Goal: Task Accomplishment & Management: Complete application form

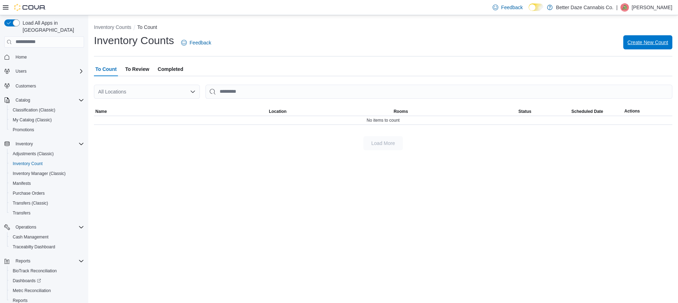
click at [655, 41] on span "Create New Count" at bounding box center [647, 42] width 41 height 7
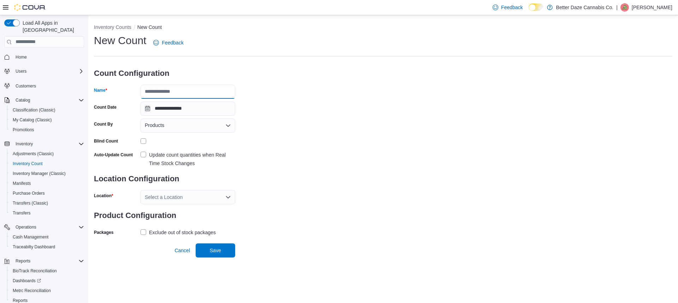
click at [174, 87] on input "Name" at bounding box center [188, 92] width 95 height 14
click at [168, 89] on input "**********" at bounding box center [188, 92] width 95 height 14
type input "*******"
click at [170, 125] on div "Products" at bounding box center [188, 126] width 95 height 14
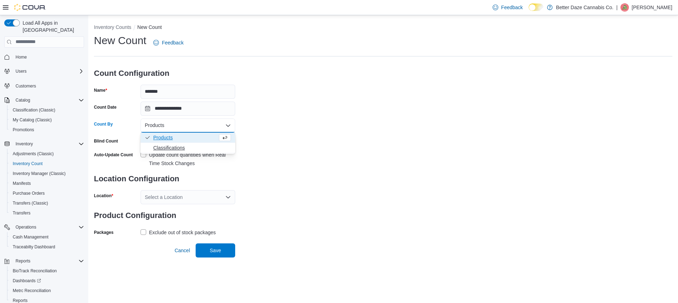
click at [167, 149] on span "Classifications" at bounding box center [192, 147] width 78 height 7
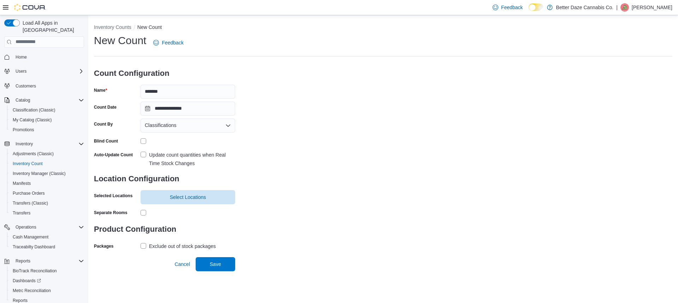
click at [143, 153] on label "Update count quantities when Real Time Stock Changes" at bounding box center [188, 159] width 95 height 17
click at [186, 200] on span "Select Locations" at bounding box center [188, 196] width 36 height 7
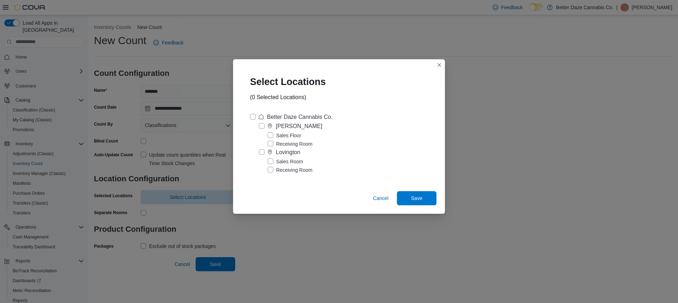
click at [271, 170] on label "Receiving Room" at bounding box center [290, 170] width 45 height 8
click at [425, 202] on span "Save" at bounding box center [416, 198] width 31 height 14
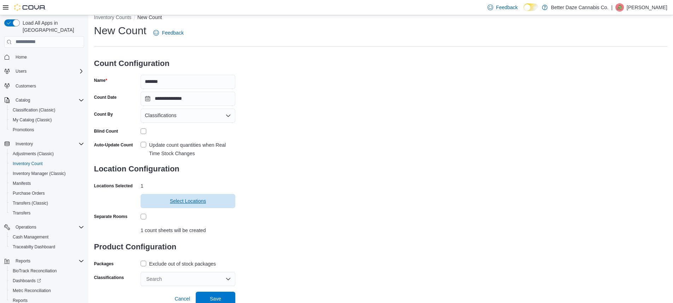
scroll to position [13, 0]
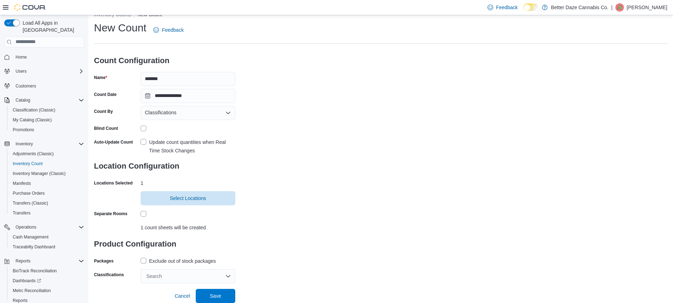
click at [145, 259] on label "Exclude out of stock packages" at bounding box center [178, 261] width 75 height 8
click at [228, 279] on div "Search" at bounding box center [188, 276] width 95 height 14
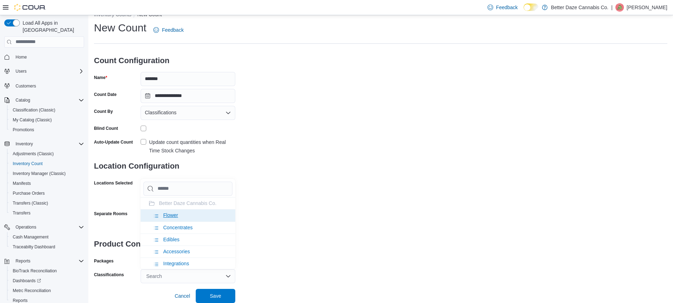
click at [171, 216] on span "Flower" at bounding box center [170, 216] width 15 height 6
click at [171, 216] on span "Concentrates" at bounding box center [177, 216] width 29 height 6
click at [173, 216] on span "Edibles" at bounding box center [171, 216] width 16 height 6
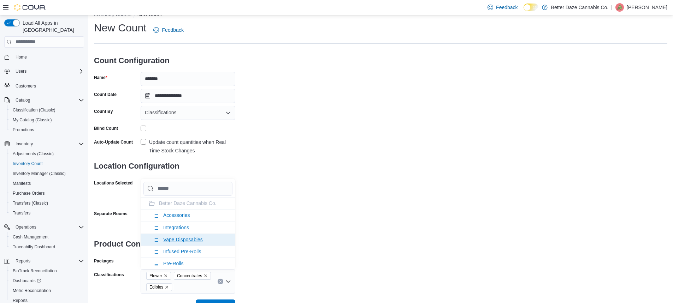
click at [173, 239] on span "Vape Disposables" at bounding box center [183, 240] width 40 height 6
click at [173, 240] on span "Infused Pre-Rolls" at bounding box center [182, 240] width 38 height 6
click at [174, 241] on span "Pre-Rolls" at bounding box center [173, 240] width 20 height 6
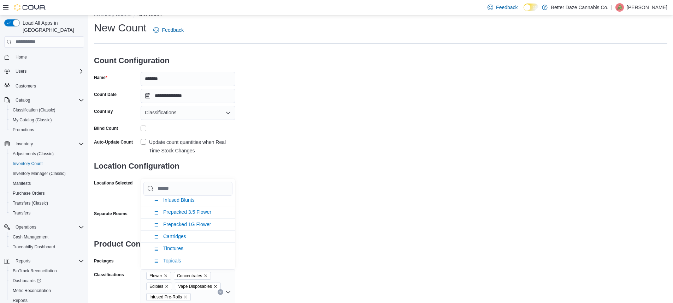
scroll to position [29, 0]
click at [178, 223] on span "Infused Blunts" at bounding box center [178, 223] width 31 height 6
click at [173, 245] on span "Cartridges" at bounding box center [174, 247] width 23 height 6
click at [173, 246] on span "Tinctures" at bounding box center [173, 247] width 20 height 6
click at [173, 246] on span "Topicals" at bounding box center [172, 249] width 18 height 6
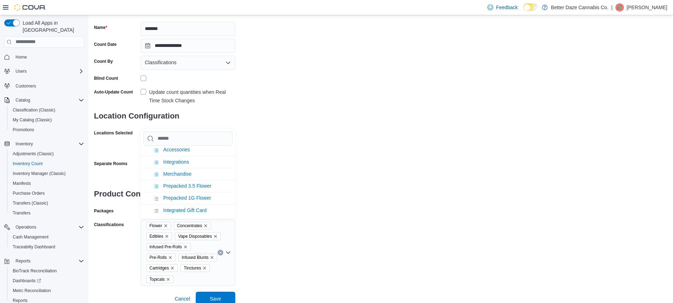
scroll to position [66, 0]
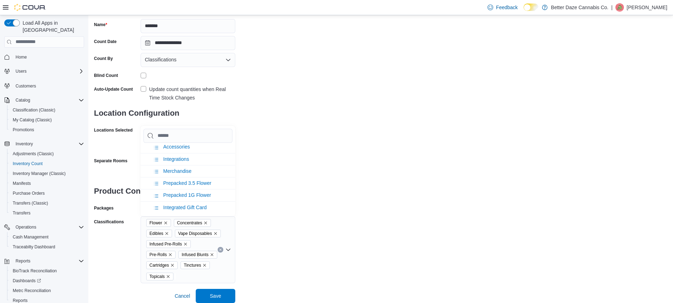
click at [290, 241] on div "**********" at bounding box center [380, 126] width 573 height 316
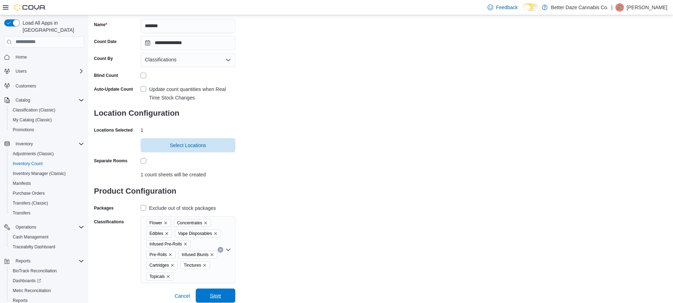
click at [232, 294] on button "Save" at bounding box center [216, 296] width 40 height 14
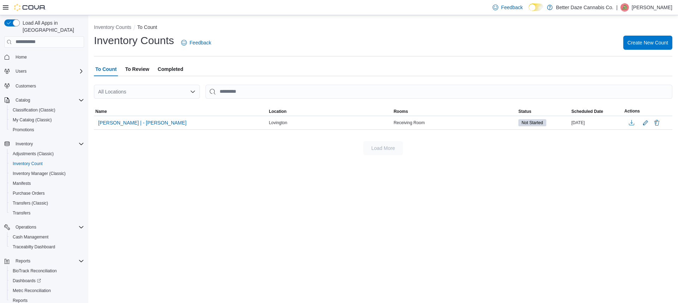
click at [137, 70] on span "To Review" at bounding box center [137, 69] width 24 height 14
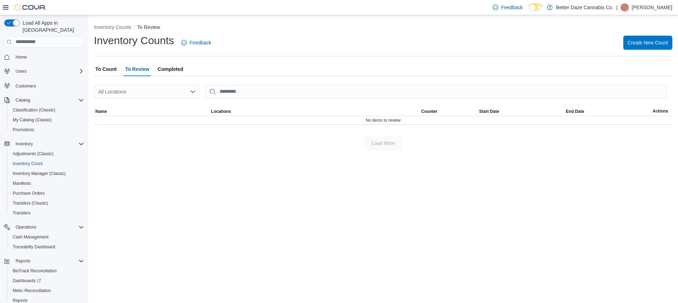
click at [170, 66] on span "Completed" at bounding box center [170, 69] width 25 height 14
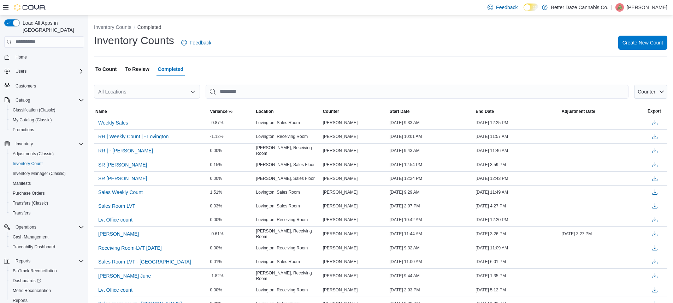
click at [110, 70] on span "To Count" at bounding box center [105, 69] width 21 height 14
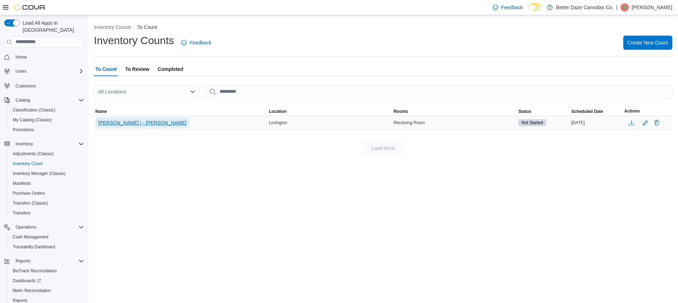
click at [111, 123] on span "[PERSON_NAME] | - [PERSON_NAME]" at bounding box center [142, 122] width 88 height 7
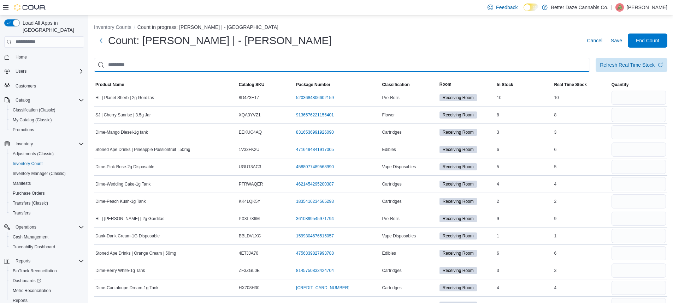
click at [198, 64] on input "This is a search bar. After typing your query, hit enter to filter the results …" at bounding box center [342, 65] width 496 height 14
type input "******"
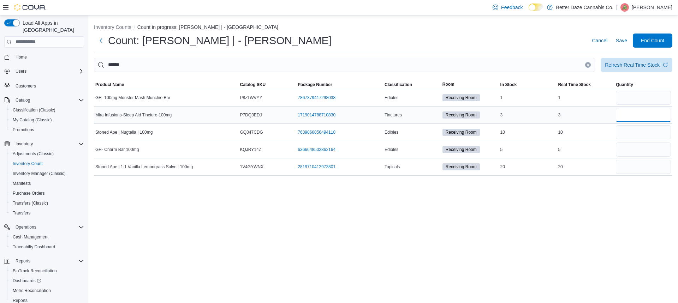
click at [640, 111] on input "number" at bounding box center [643, 115] width 55 height 14
type input "*"
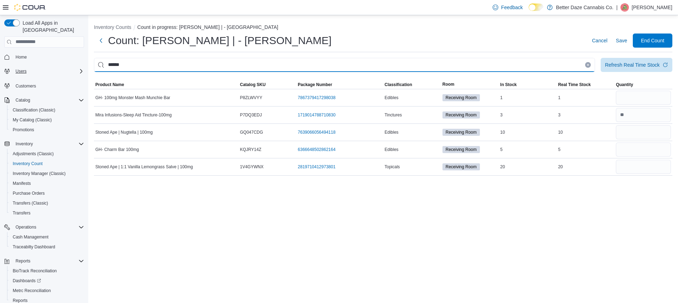
drag, startPoint x: 146, startPoint y: 65, endPoint x: 82, endPoint y: 62, distance: 64.0
click at [82, 62] on div "Load All Apps in New Hub Home Users Customers Catalog Classification (Classic) …" at bounding box center [339, 159] width 678 height 288
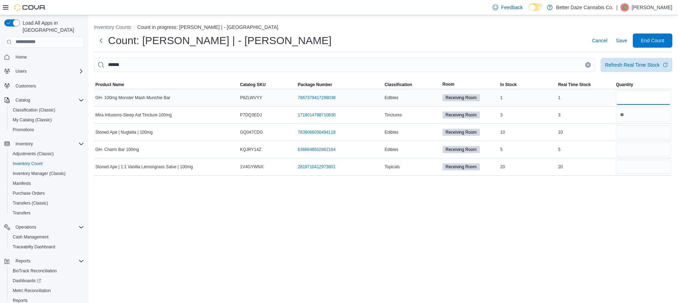
click at [626, 94] on input "number" at bounding box center [643, 98] width 55 height 14
type input "*"
click at [627, 134] on input "number" at bounding box center [643, 132] width 55 height 14
type input "**"
click at [622, 150] on input "number" at bounding box center [643, 150] width 55 height 14
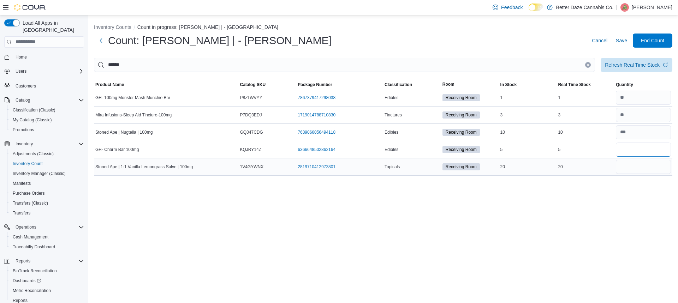
type input "*"
click at [658, 168] on input "number" at bounding box center [643, 167] width 55 height 14
type input "**"
click at [590, 65] on button "Clear input" at bounding box center [588, 65] width 6 height 6
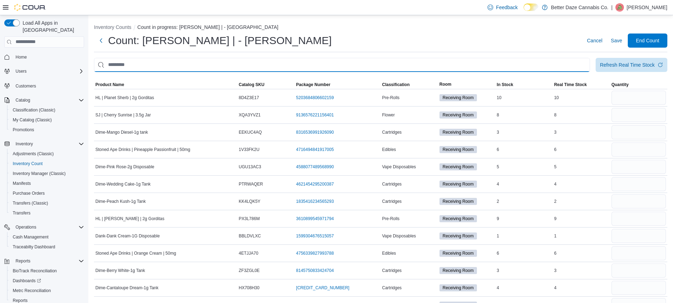
type input "*"
type input "*******"
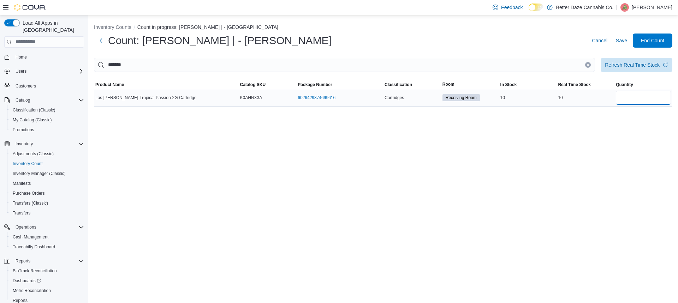
click at [627, 98] on input "number" at bounding box center [643, 98] width 55 height 14
type input "**"
drag, startPoint x: 588, startPoint y: 65, endPoint x: 603, endPoint y: 27, distance: 41.0
click at [588, 65] on icon "Clear input" at bounding box center [588, 65] width 2 height 2
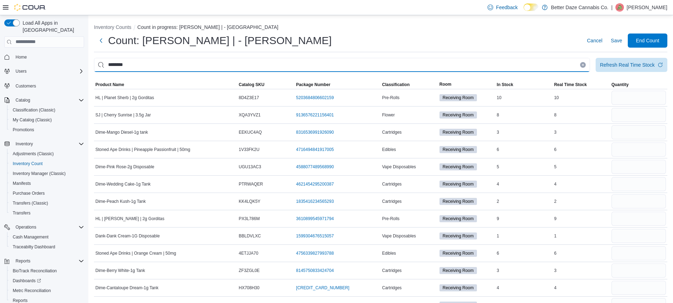
type input "********"
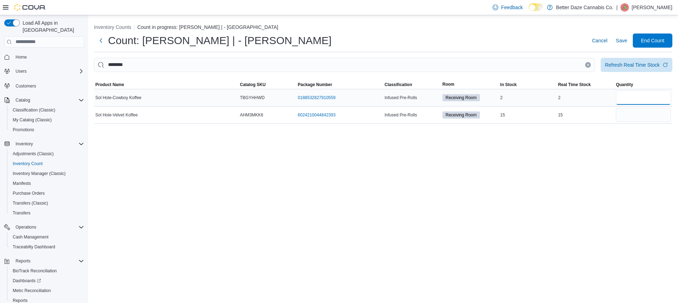
click at [627, 98] on input "number" at bounding box center [643, 98] width 55 height 14
type input "*"
click at [621, 111] on input "number" at bounding box center [643, 115] width 55 height 14
type input "**"
click at [585, 66] on button "Clear input" at bounding box center [588, 65] width 6 height 6
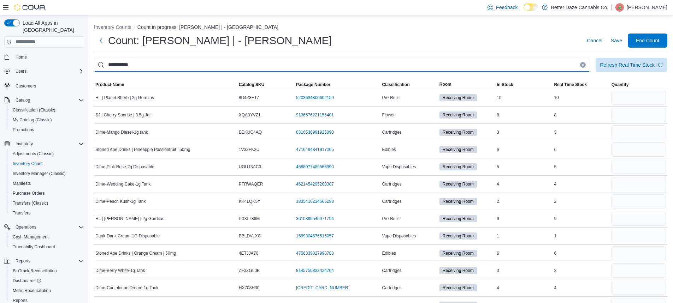
type input "**********"
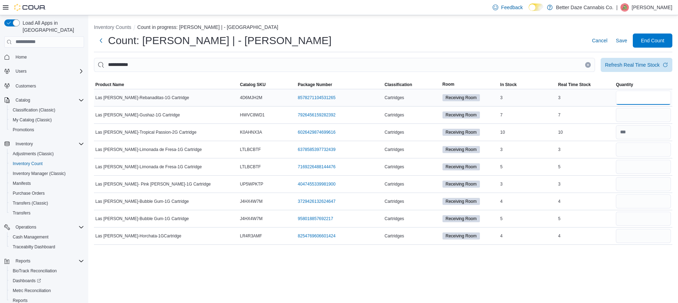
click at [637, 94] on input "number" at bounding box center [643, 98] width 55 height 14
type input "*"
click at [650, 114] on input "number" at bounding box center [643, 115] width 55 height 14
type input "*"
click at [645, 151] on input "number" at bounding box center [643, 150] width 55 height 14
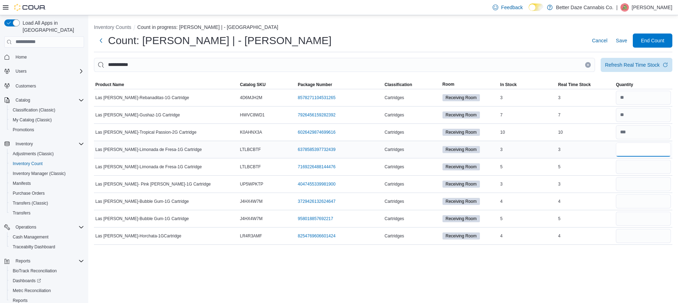
type input "*"
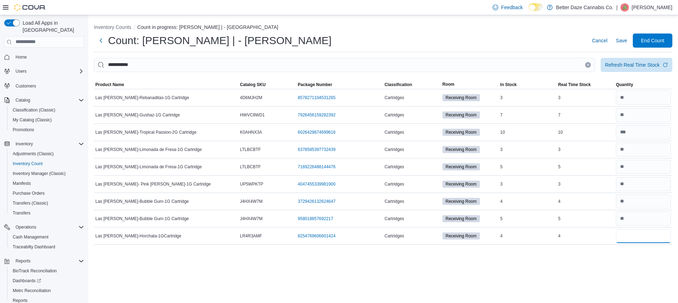
type input "*"
click at [588, 66] on icon "Clear input" at bounding box center [587, 65] width 3 height 3
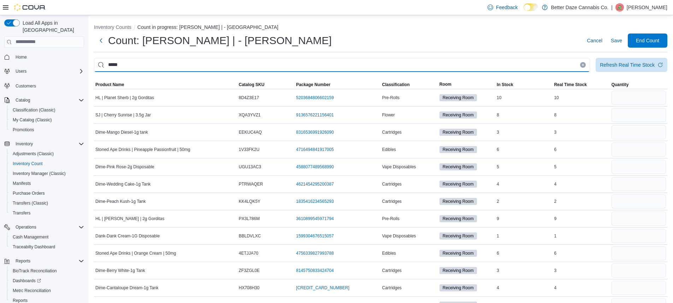
type input "*****"
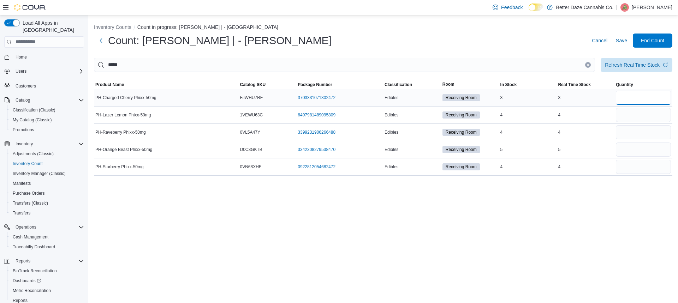
click at [637, 100] on input "number" at bounding box center [643, 98] width 55 height 14
type input "*"
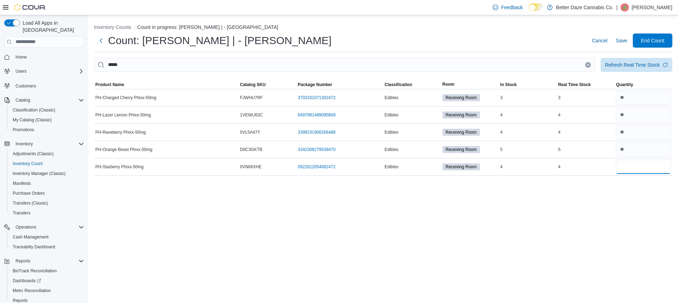
type input "*"
click at [587, 65] on icon "Clear input" at bounding box center [587, 65] width 3 height 3
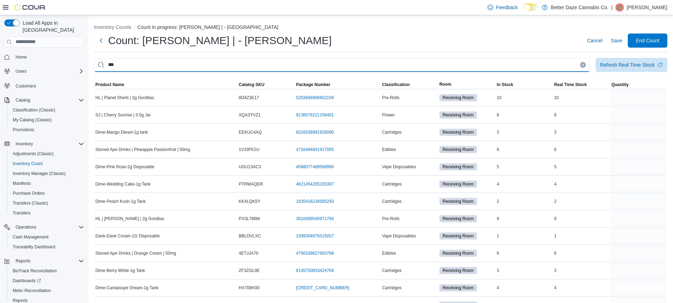
type input "***"
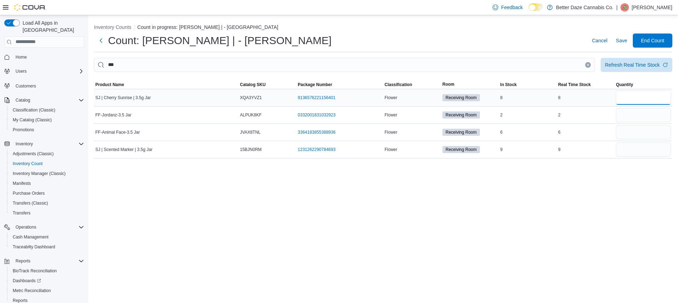
click at [633, 100] on input "number" at bounding box center [643, 98] width 55 height 14
type input "*"
click at [648, 110] on input "number" at bounding box center [643, 115] width 55 height 14
type input "*"
click at [630, 130] on input "number" at bounding box center [643, 132] width 55 height 14
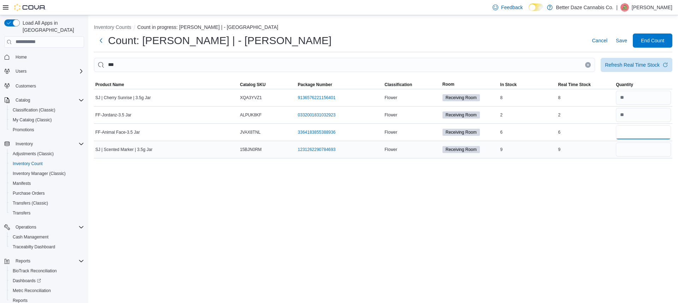
type input "*"
drag, startPoint x: 641, startPoint y: 151, endPoint x: 631, endPoint y: 158, distance: 12.4
click at [641, 151] on input "number" at bounding box center [643, 150] width 55 height 14
type input "*"
click at [587, 64] on icon "Clear input" at bounding box center [588, 65] width 2 height 2
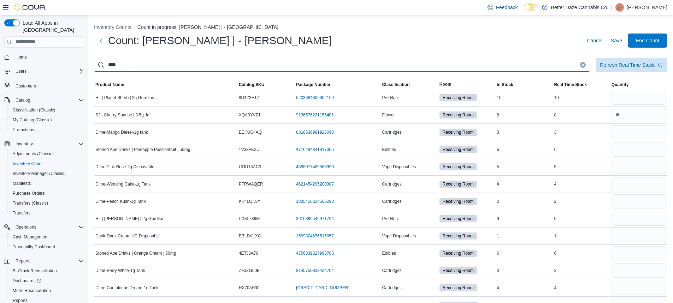
type input "****"
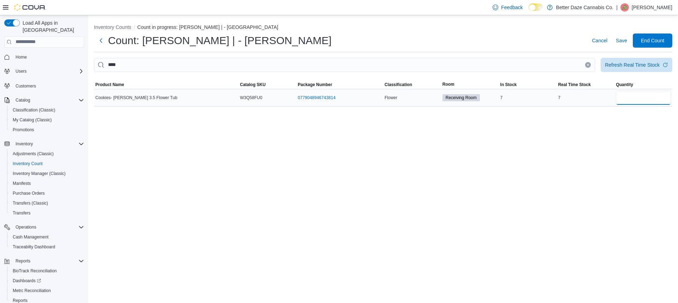
click at [626, 98] on input "number" at bounding box center [643, 98] width 55 height 14
type input "*"
click at [585, 65] on button "Clear input" at bounding box center [588, 65] width 6 height 6
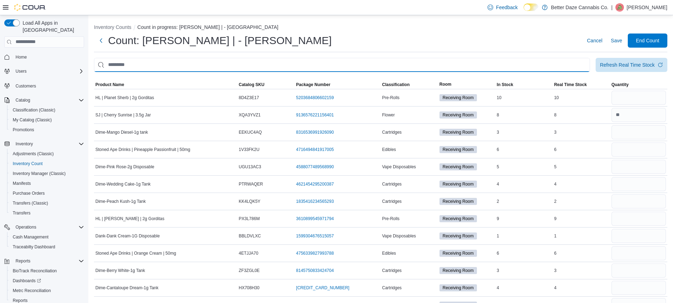
click at [561, 67] on input "This is a search bar. After typing your query, hit enter to filter the results …" at bounding box center [342, 65] width 496 height 14
type input "*****"
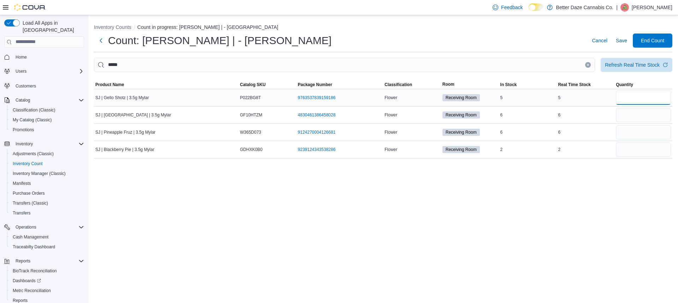
click at [628, 100] on input "number" at bounding box center [643, 98] width 55 height 14
type input "*"
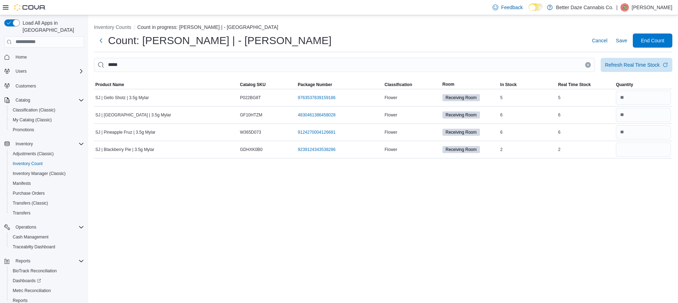
click at [586, 66] on button "Clear input" at bounding box center [588, 65] width 6 height 6
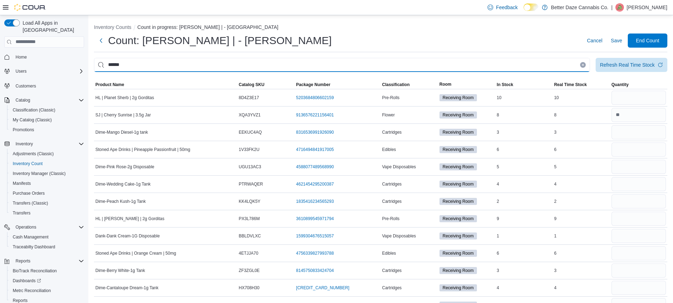
type input "******"
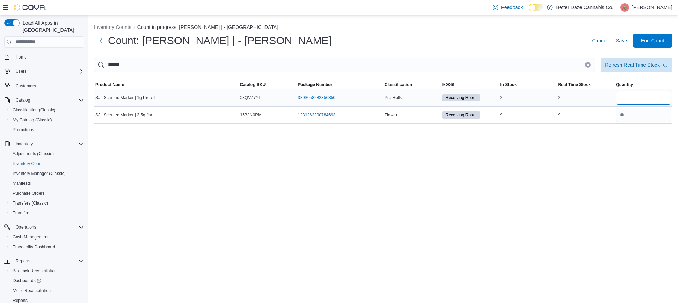
click at [630, 102] on input "number" at bounding box center [643, 98] width 55 height 14
type input "*"
drag, startPoint x: 587, startPoint y: 66, endPoint x: 574, endPoint y: 57, distance: 16.5
click at [587, 66] on button "Clear input" at bounding box center [588, 65] width 6 height 6
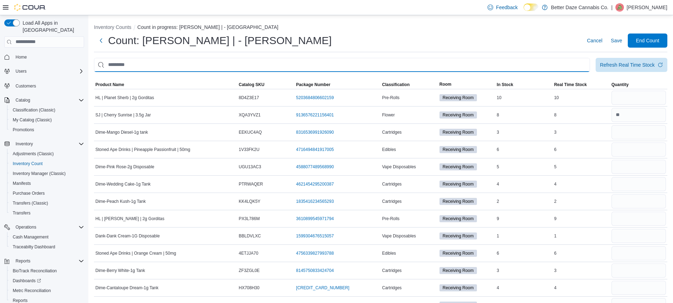
click at [556, 68] on input "This is a search bar. After typing your query, hit enter to filter the results …" at bounding box center [342, 65] width 496 height 14
type input "********"
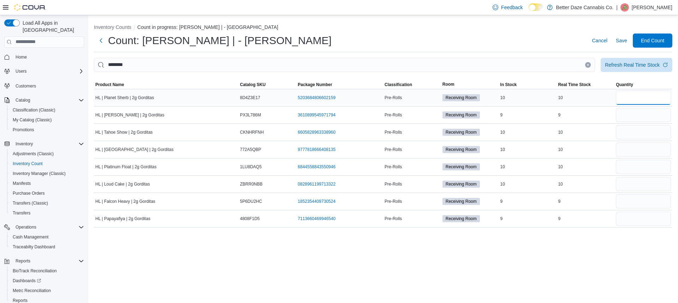
click at [667, 102] on input "number" at bounding box center [643, 98] width 55 height 14
type input "**"
type input "*"
type input "**"
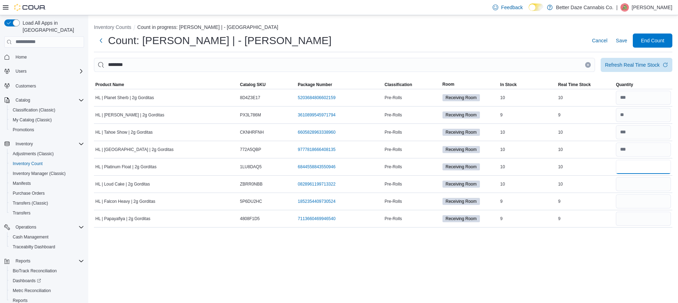
type input "**"
type input "*"
click at [586, 66] on icon "Clear input" at bounding box center [587, 65] width 3 height 3
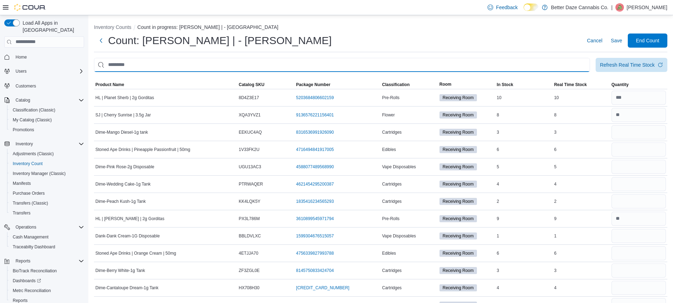
click at [556, 63] on input "This is a search bar. After typing your query, hit enter to filter the results …" at bounding box center [342, 65] width 496 height 14
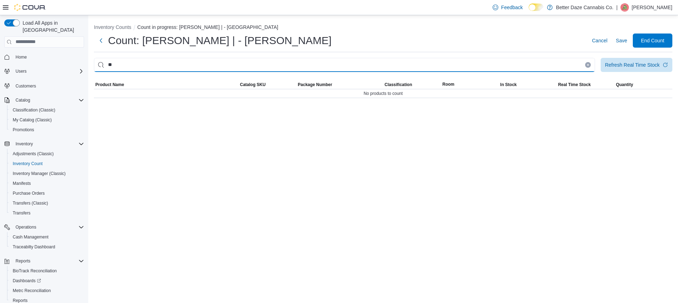
type input "*"
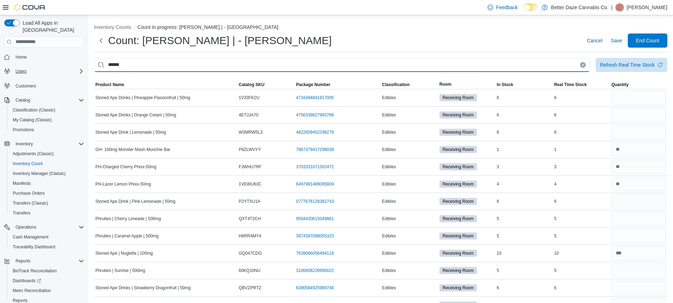
drag, startPoint x: 142, startPoint y: 69, endPoint x: 78, endPoint y: 66, distance: 64.7
click at [78, 66] on div "Load All Apps in New Hub Home Users Customers Catalog Classification (Classic) …" at bounding box center [336, 236] width 673 height 443
type input "********"
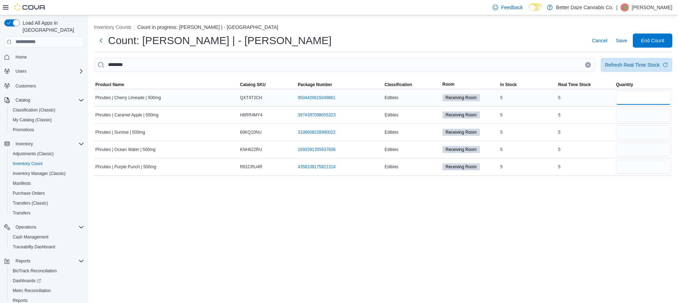
click at [642, 94] on input "number" at bounding box center [643, 98] width 55 height 14
type input "*"
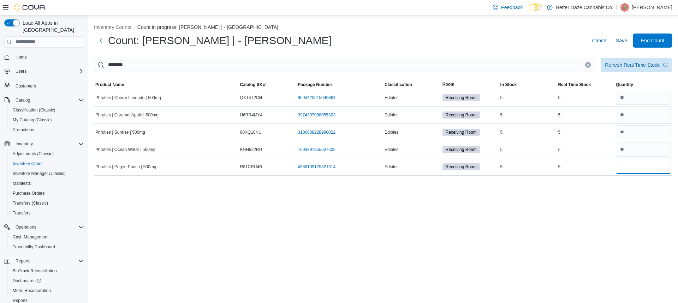
type input "*"
click at [588, 65] on icon "Clear input" at bounding box center [588, 65] width 2 height 2
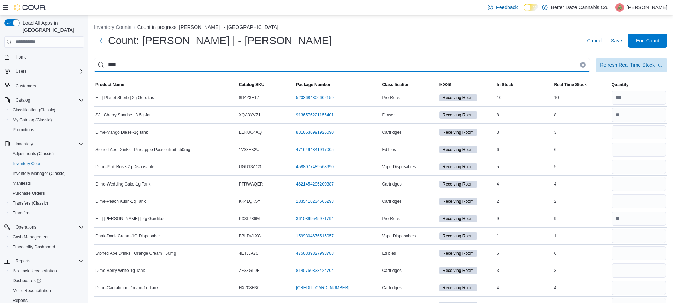
type input "****"
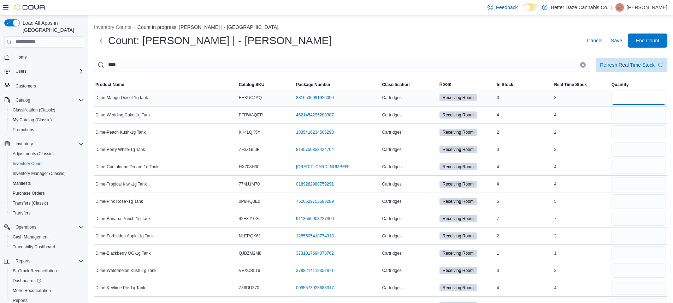
click at [663, 101] on input "number" at bounding box center [638, 98] width 54 height 14
type input "*"
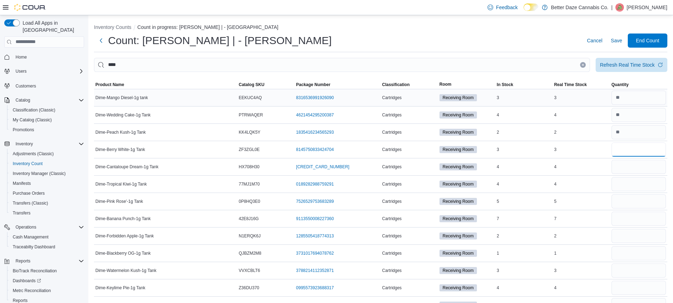
type input "*"
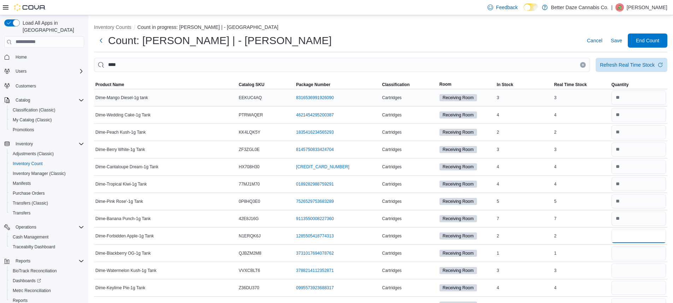
type input "*"
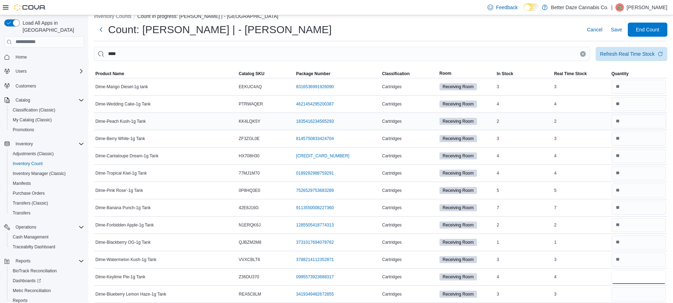
scroll to position [17, 0]
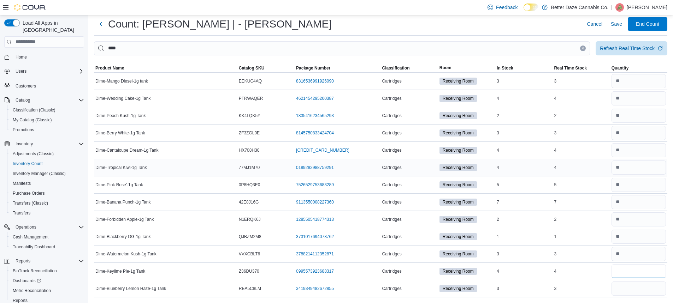
type input "*"
click at [584, 47] on icon "Clear input" at bounding box center [582, 48] width 3 height 3
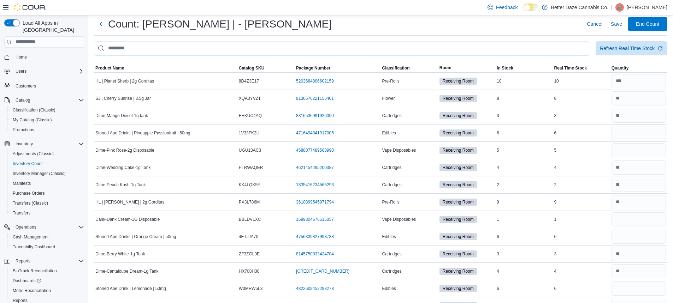
click at [550, 49] on input "This is a search bar. After typing your query, hit enter to filter the results …" at bounding box center [342, 48] width 496 height 14
type input "*******"
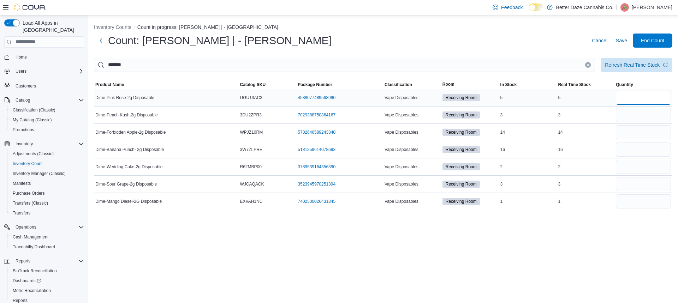
click at [636, 97] on input "number" at bounding box center [643, 98] width 55 height 14
type input "*"
type input "**"
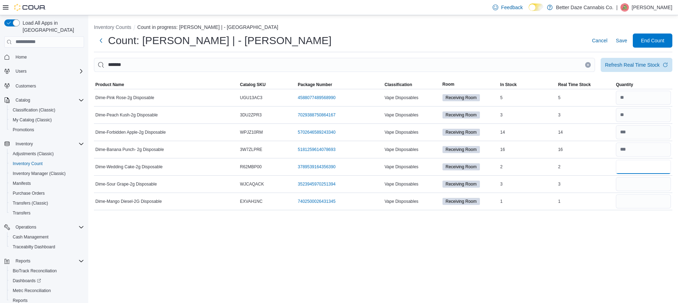
type input "*"
click at [587, 64] on icon "Clear input" at bounding box center [587, 65] width 3 height 3
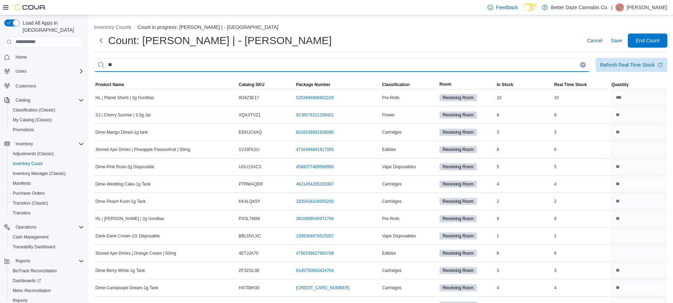
type input "*"
type input "*****"
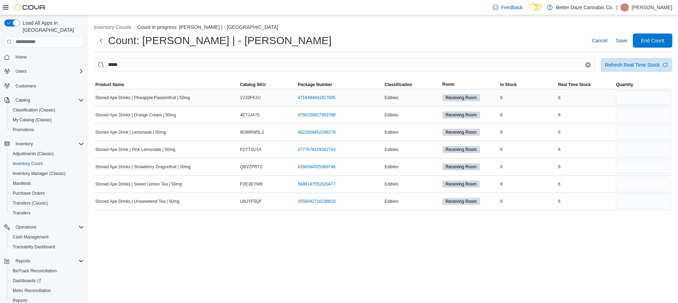
click at [640, 106] on div at bounding box center [643, 97] width 58 height 17
click at [639, 95] on input "number" at bounding box center [643, 98] width 55 height 14
type input "*"
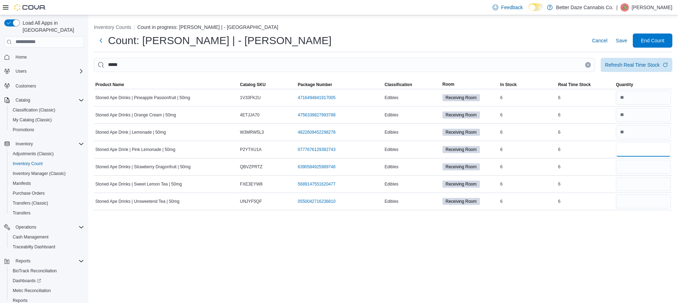
type input "*"
click at [586, 62] on button "Clear input" at bounding box center [588, 65] width 6 height 6
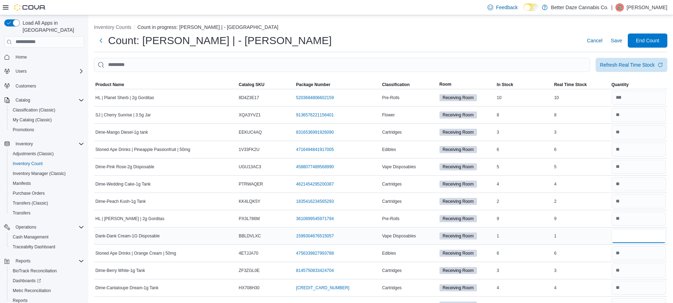
drag, startPoint x: 632, startPoint y: 235, endPoint x: 613, endPoint y: 239, distance: 19.0
click at [632, 235] on input "number" at bounding box center [638, 236] width 54 height 14
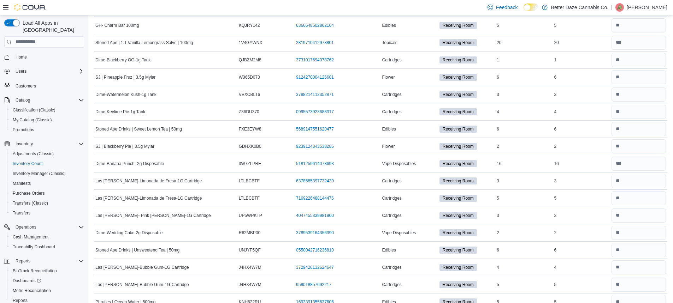
scroll to position [1314, 0]
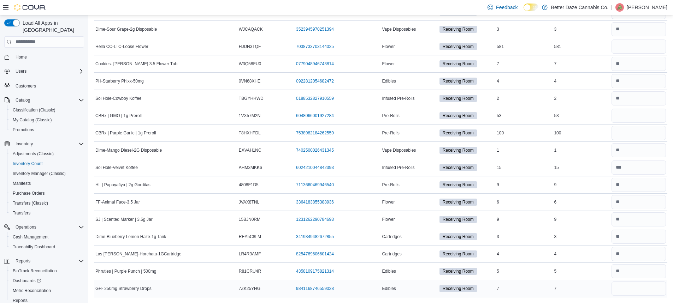
type input "*"
click at [636, 290] on input "number" at bounding box center [638, 289] width 54 height 14
type input "*"
click at [632, 134] on input "number" at bounding box center [638, 133] width 54 height 14
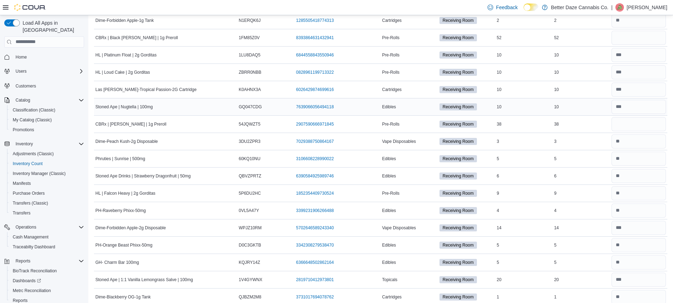
scroll to position [784, 0]
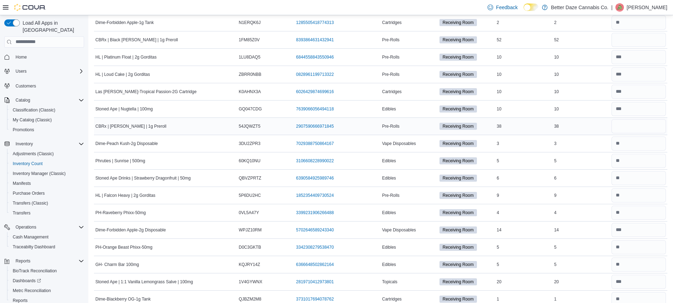
type input "***"
click at [631, 128] on input "number" at bounding box center [638, 126] width 54 height 14
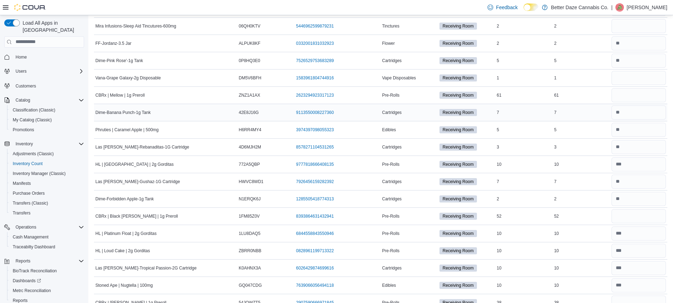
scroll to position [573, 0]
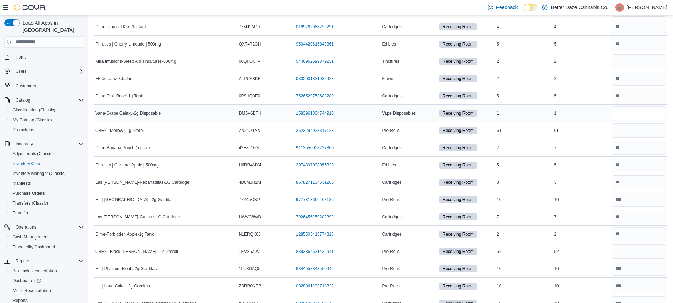
click at [635, 111] on input "number" at bounding box center [638, 113] width 54 height 14
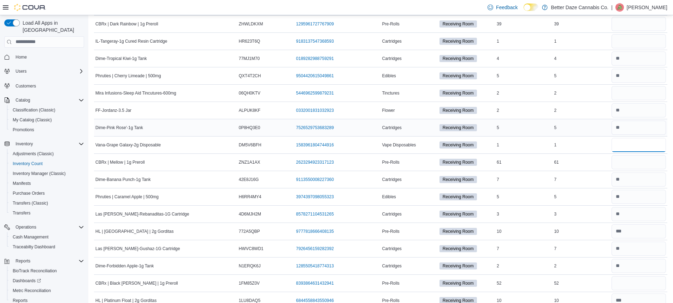
scroll to position [502, 0]
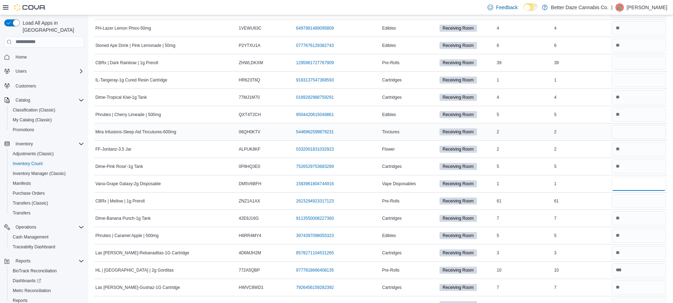
type input "*"
click at [627, 127] on input "number" at bounding box center [638, 132] width 54 height 14
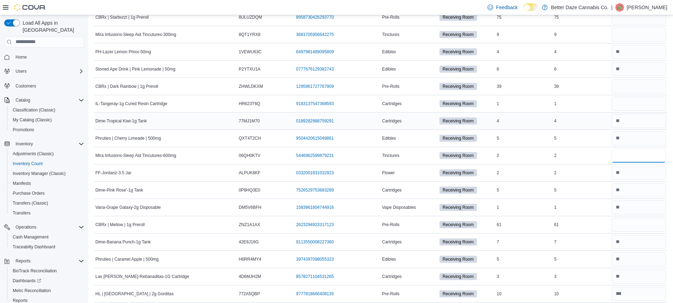
scroll to position [467, 0]
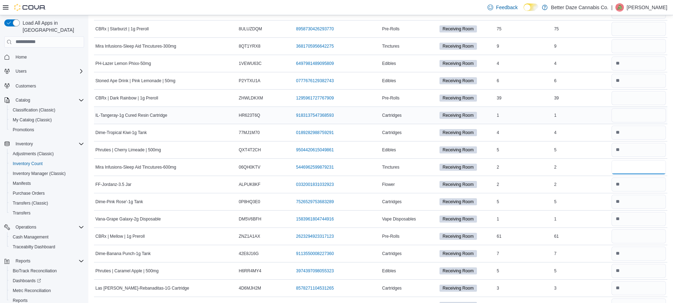
type input "*"
click at [627, 117] on input "number" at bounding box center [638, 115] width 54 height 14
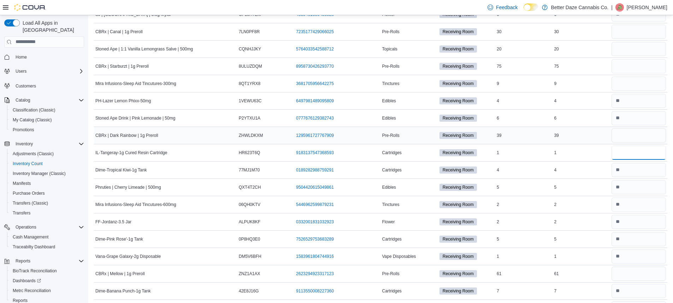
scroll to position [396, 0]
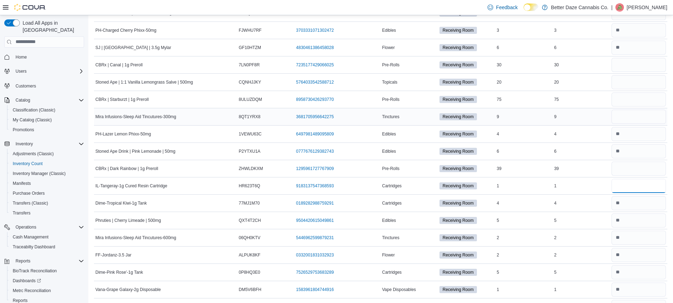
type input "*"
click at [633, 115] on input "number" at bounding box center [638, 117] width 54 height 14
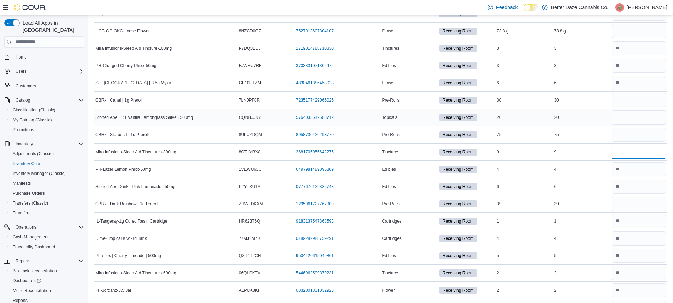
type input "*"
click at [625, 119] on input "number" at bounding box center [638, 117] width 54 height 14
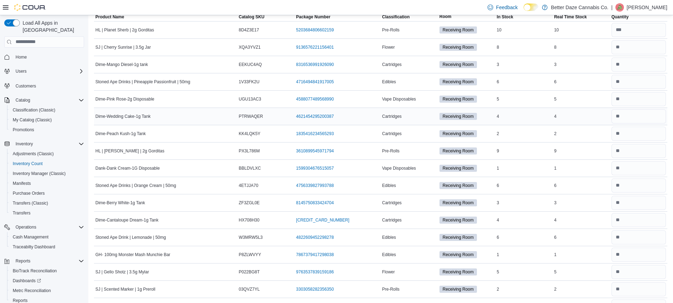
scroll to position [0, 0]
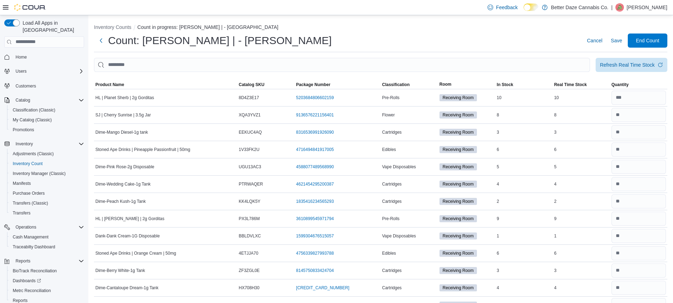
type input "**"
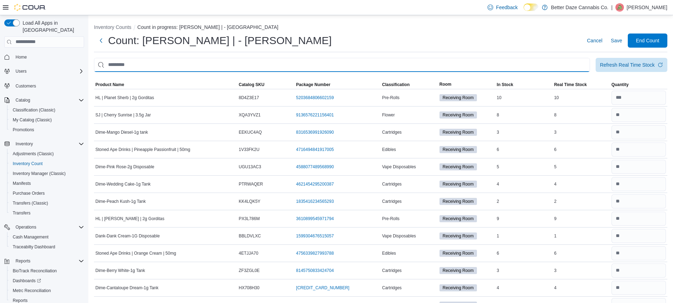
click at [571, 63] on input "This is a search bar. After typing your query, hit enter to filter the results …" at bounding box center [342, 65] width 496 height 14
type input "****"
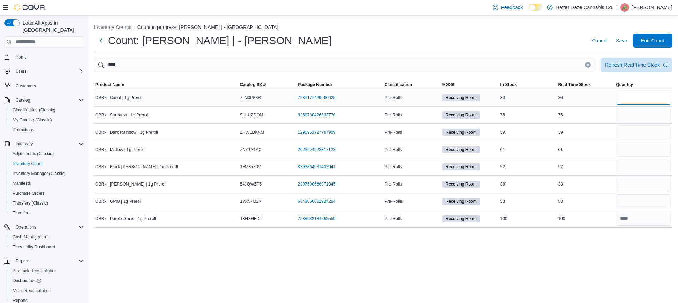
click at [631, 96] on input "number" at bounding box center [643, 98] width 55 height 14
click at [649, 110] on input "number" at bounding box center [643, 115] width 55 height 14
type input "**"
click at [621, 93] on input "number" at bounding box center [643, 98] width 55 height 14
type input "**"
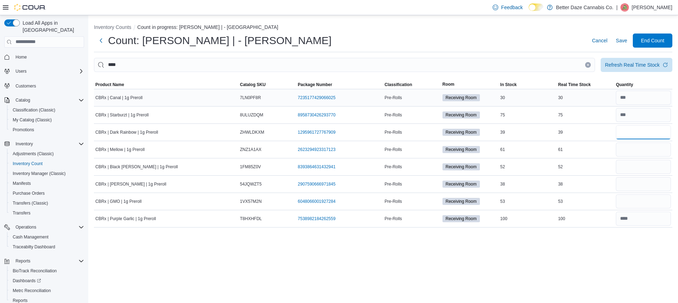
type input "**"
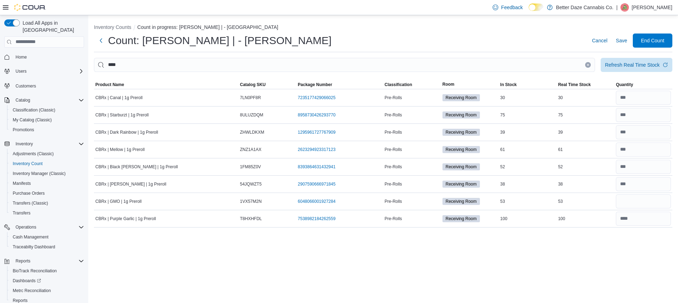
click at [588, 63] on button "Clear input" at bounding box center [588, 65] width 6 height 6
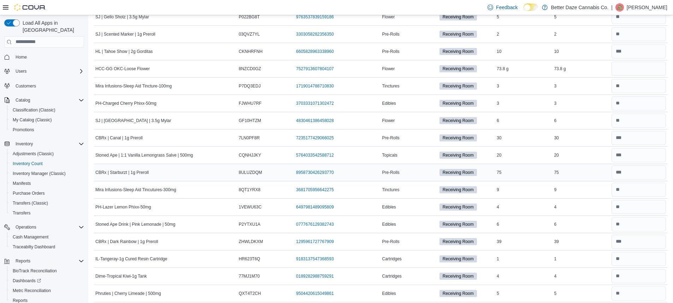
scroll to position [255, 0]
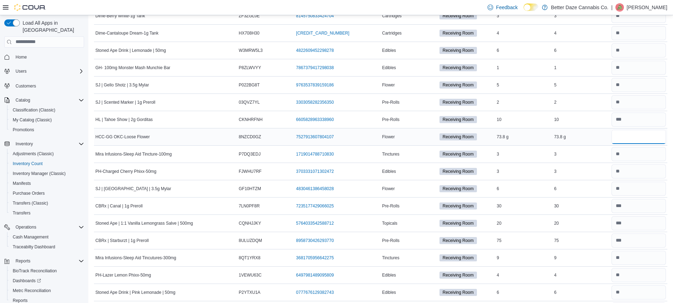
drag, startPoint x: 630, startPoint y: 133, endPoint x: 640, endPoint y: 129, distance: 11.1
click at [630, 133] on input "number" at bounding box center [638, 137] width 54 height 14
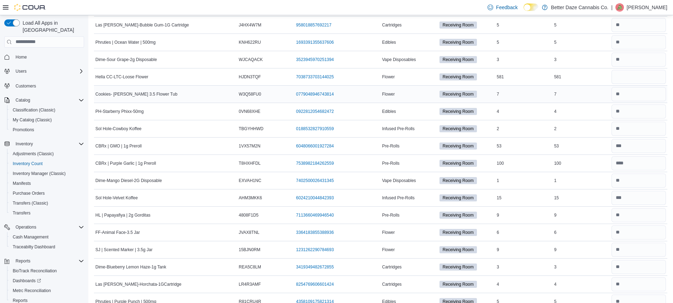
scroll to position [1243, 0]
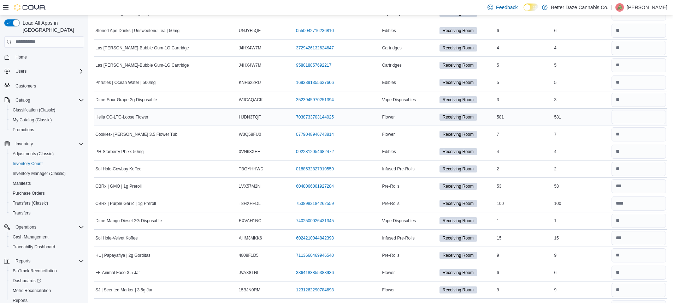
type input "****"
click at [627, 117] on input "number" at bounding box center [638, 117] width 54 height 14
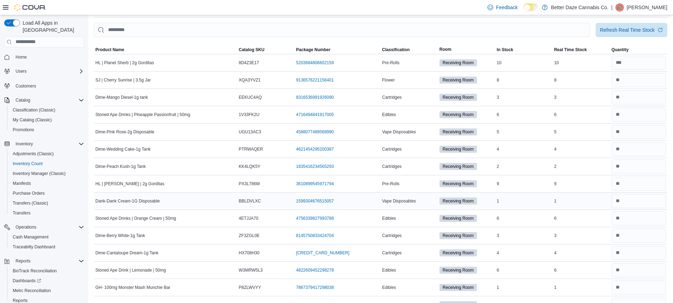
scroll to position [0, 0]
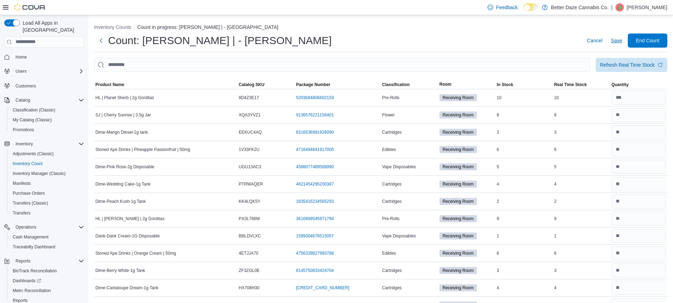
type input "***"
click at [622, 40] on span "Save" at bounding box center [615, 40] width 11 height 7
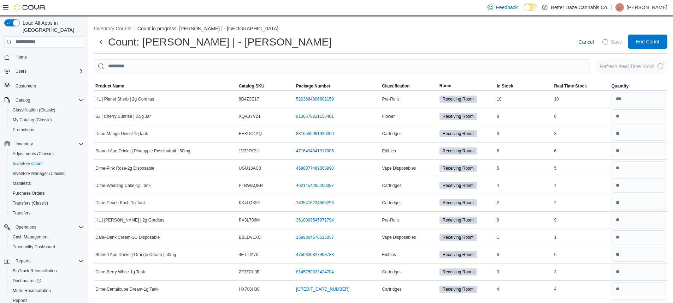
click at [651, 39] on span "End Count" at bounding box center [646, 41] width 23 height 7
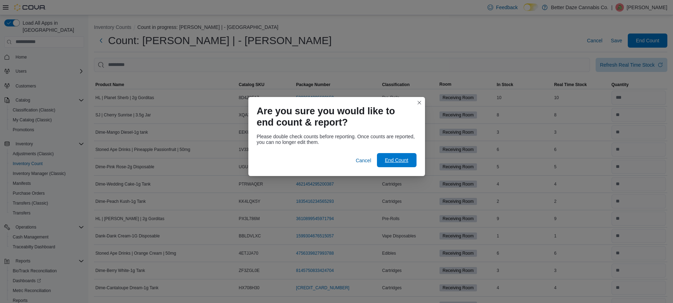
click at [393, 159] on span "End Count" at bounding box center [395, 160] width 23 height 7
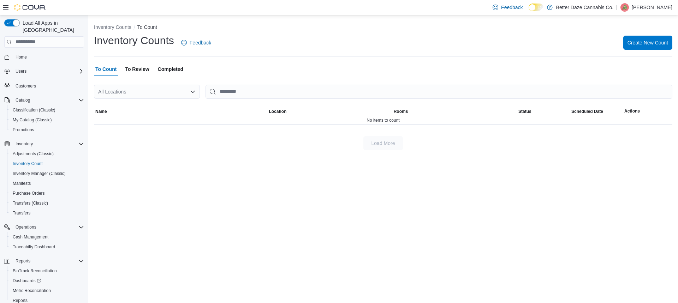
click at [135, 67] on span "To Review" at bounding box center [137, 69] width 24 height 14
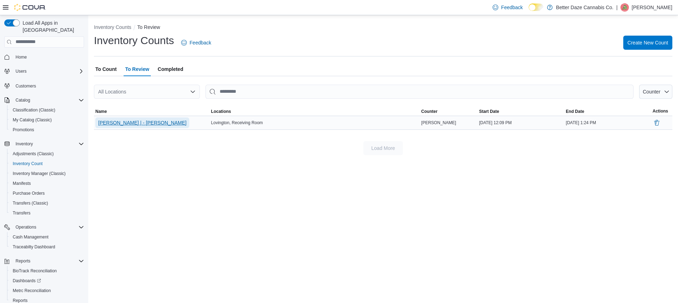
click at [112, 126] on span "[PERSON_NAME] | - [PERSON_NAME]" at bounding box center [142, 122] width 88 height 7
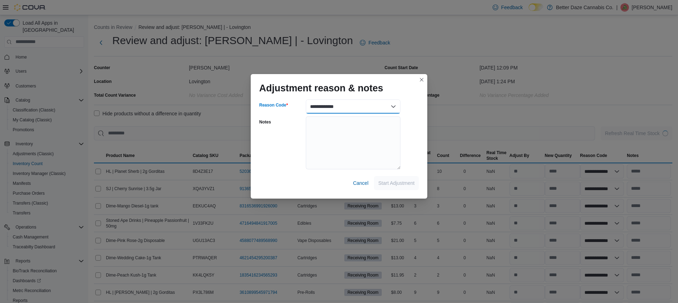
click at [336, 107] on select "**********" at bounding box center [353, 107] width 95 height 14
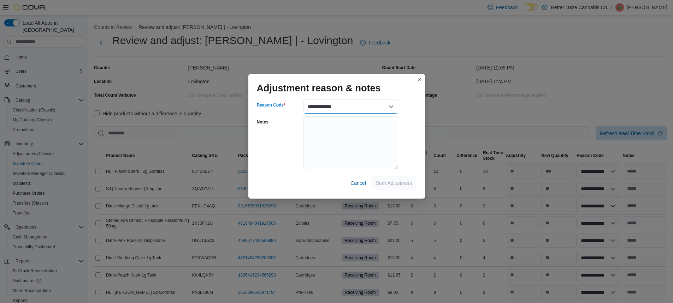
select select "**********"
click at [303, 100] on select "**********" at bounding box center [350, 107] width 95 height 14
click at [386, 184] on span "Start Adjustment" at bounding box center [394, 182] width 36 height 7
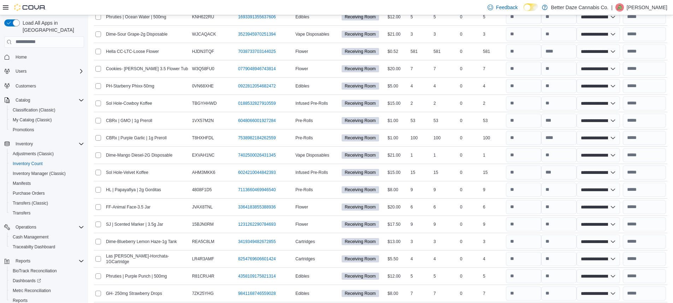
scroll to position [1407, 0]
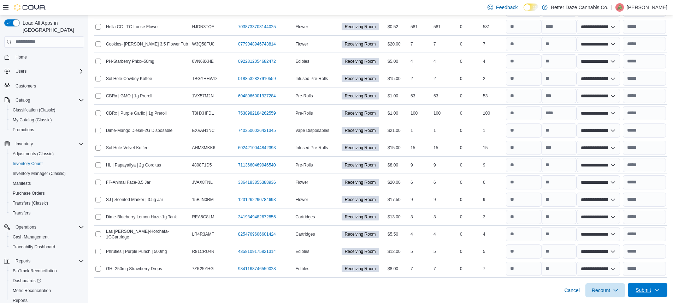
click at [650, 291] on span "Submit" at bounding box center [643, 290] width 16 height 7
click at [643, 274] on span "Submit without Adjustments" at bounding box center [633, 273] width 61 height 7
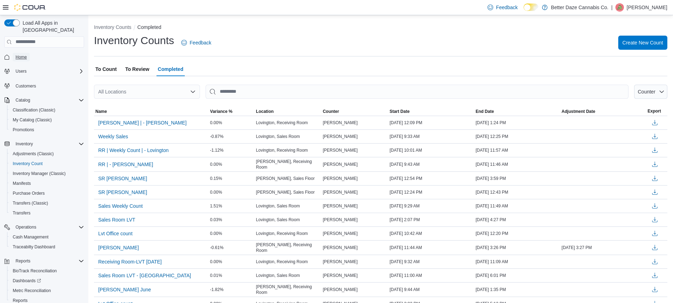
click at [27, 53] on link "Home" at bounding box center [21, 57] width 17 height 8
